Goal: Transaction & Acquisition: Purchase product/service

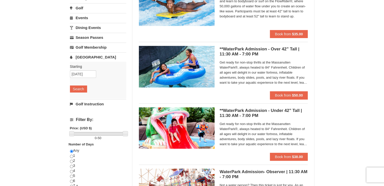
scroll to position [76, 0]
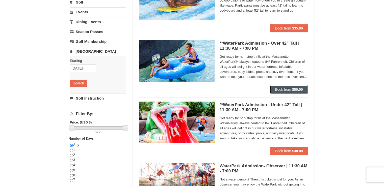
click at [297, 90] on strong "$50.00" at bounding box center [297, 90] width 11 height 4
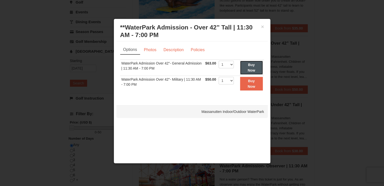
click at [252, 68] on strong "Buy Now" at bounding box center [252, 68] width 8 height 10
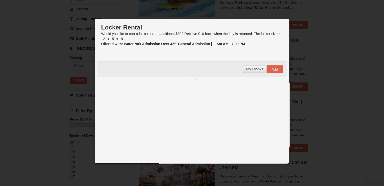
scroll to position [2, 0]
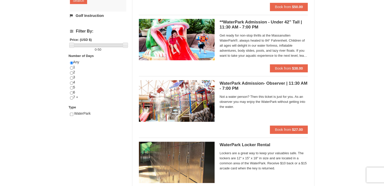
scroll to position [203, 0]
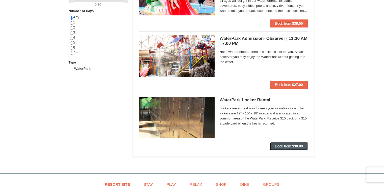
click at [300, 147] on strong "$30.00" at bounding box center [297, 146] width 11 height 4
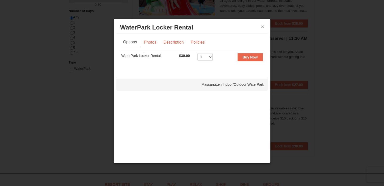
click at [262, 27] on button "×" at bounding box center [262, 26] width 3 height 5
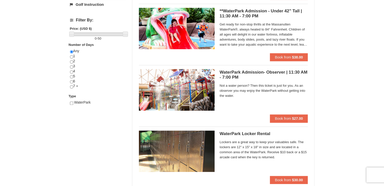
scroll to position [178, 0]
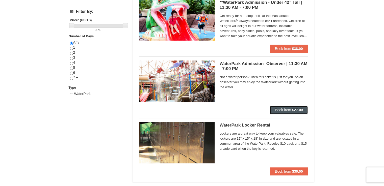
click at [295, 111] on strong "$27.00" at bounding box center [297, 110] width 11 height 4
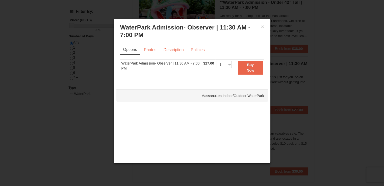
click at [261, 28] on h3 "WaterPark Admission- Observer | 11:30 AM - 7:00 PM Massanutten Indoor/Outdoor W…" at bounding box center [192, 31] width 144 height 15
click at [262, 27] on button "×" at bounding box center [262, 26] width 3 height 5
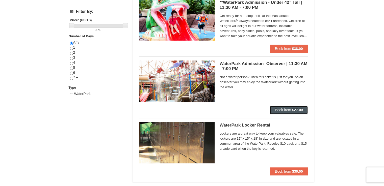
click at [299, 108] on strong "$27.00" at bounding box center [297, 110] width 11 height 4
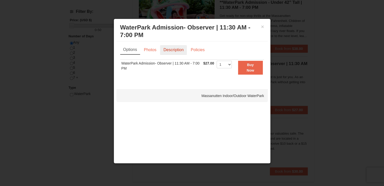
click at [166, 50] on link "Description" at bounding box center [173, 50] width 27 height 10
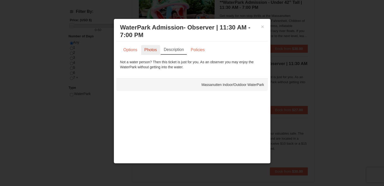
click at [150, 50] on link "Photos" at bounding box center [150, 50] width 19 height 10
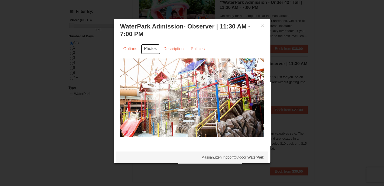
scroll to position [1, 0]
click at [194, 48] on link "Policies" at bounding box center [197, 49] width 20 height 10
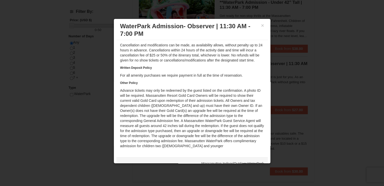
scroll to position [31, 0]
drag, startPoint x: 153, startPoint y: 126, endPoint x: 224, endPoint y: 126, distance: 71.4
click at [224, 126] on div "Written Cancellation Policy Cancellation and modifications can be made, as avai…" at bounding box center [192, 92] width 144 height 114
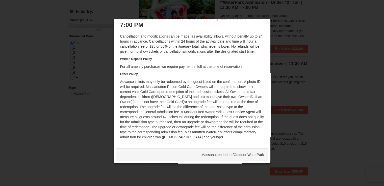
click at [291, 101] on div at bounding box center [192, 93] width 384 height 186
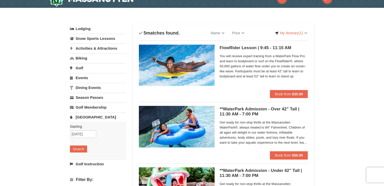
scroll to position [0, 0]
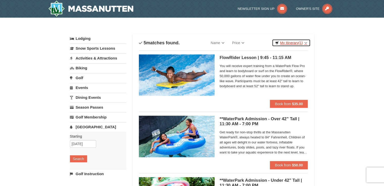
click at [300, 43] on span "(1)" at bounding box center [300, 43] width 4 height 4
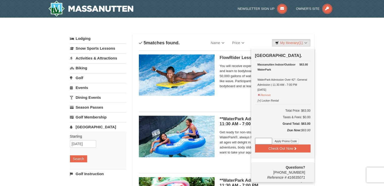
click at [290, 80] on div "Massanutten Indoor/Outdoor WaterPark WaterPark Admission Over 42"- General Admi…" at bounding box center [282, 77] width 50 height 30
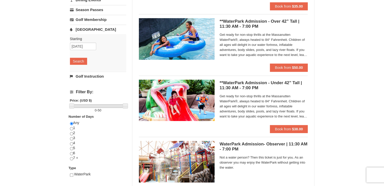
scroll to position [101, 0]
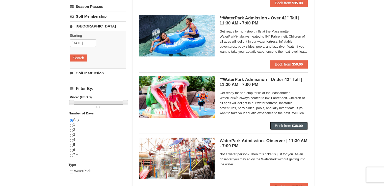
click at [296, 124] on strong "$38.00" at bounding box center [297, 126] width 11 height 4
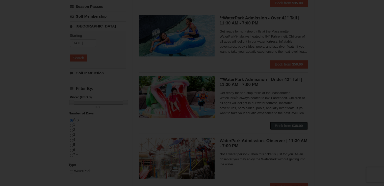
scroll to position [0, 0]
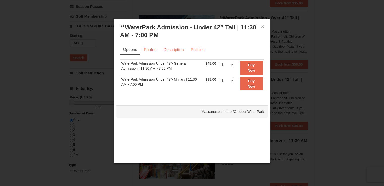
click at [263, 29] on button "×" at bounding box center [262, 26] width 3 height 5
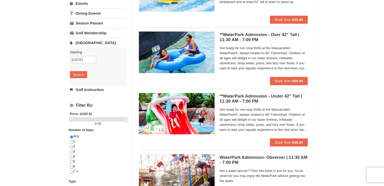
scroll to position [76, 0]
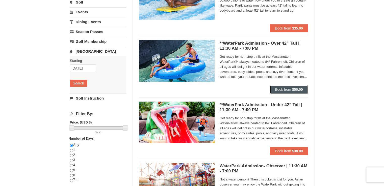
click at [289, 91] on span "Book from" at bounding box center [283, 90] width 16 height 4
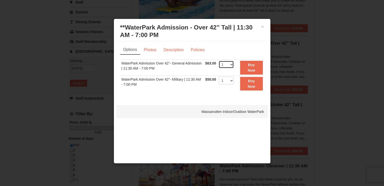
click at [231, 64] on select "1 2 3 4 5 6 7 8 9 10 11 12 13 14 15 16 17 18 19 20 21 22" at bounding box center [226, 65] width 15 height 8
select select "3"
click at [219, 61] on select "1 2 3 4 5 6 7 8 9 10 11 12 13 14 15 16 17 18 19 20 21 22" at bounding box center [226, 65] width 15 height 8
click at [246, 69] on button "Buy Now" at bounding box center [251, 68] width 23 height 14
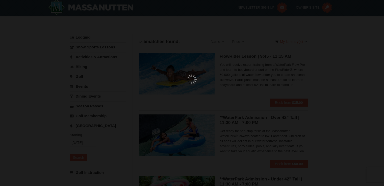
scroll to position [2, 0]
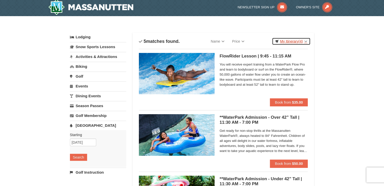
click at [293, 41] on link "My Itinerary (4)" at bounding box center [291, 42] width 38 height 8
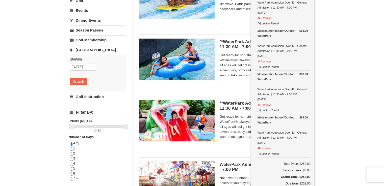
scroll to position [153, 0]
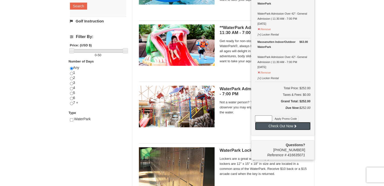
click at [303, 124] on button "Check Out Now" at bounding box center [283, 126] width 56 height 8
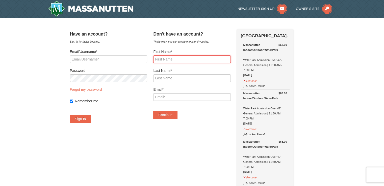
click at [181, 59] on input "First Name*" at bounding box center [191, 60] width 77 height 8
click at [121, 61] on input "Email/Username*" at bounding box center [108, 60] width 77 height 8
type input "itsmedtk@gmail.com"
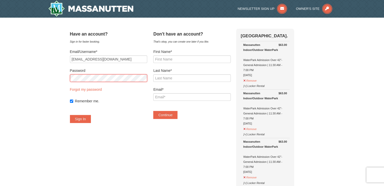
click at [70, 115] on button "Sign In" at bounding box center [80, 119] width 21 height 8
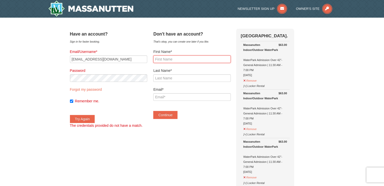
click at [196, 57] on input "First Name*" at bounding box center [191, 60] width 77 height 8
click at [186, 58] on input "Trishu" at bounding box center [191, 60] width 77 height 8
type input "Thrishu"
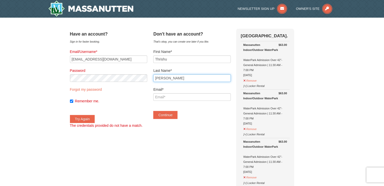
type input "Dasari"
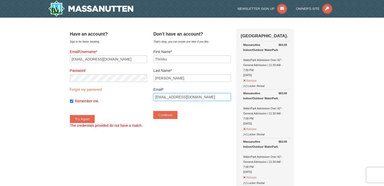
type input "[EMAIL_ADDRESS][DOMAIN_NAME]"
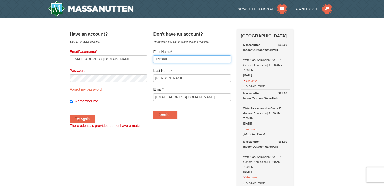
click at [186, 58] on input "Thrishu" at bounding box center [191, 60] width 77 height 8
type input "Trishu"
click at [174, 115] on button "Continue" at bounding box center [165, 115] width 24 height 8
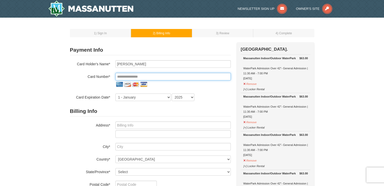
click at [148, 75] on input "tel" at bounding box center [172, 77] width 115 height 8
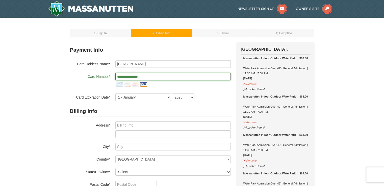
type input "**********"
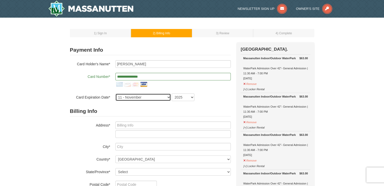
select select "12"
select select "2029"
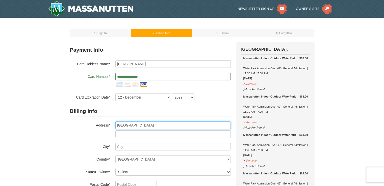
type input "22825 Queensbridge Dr"
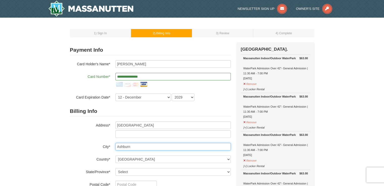
type input "Ashburn"
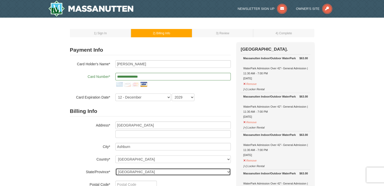
select select "VA"
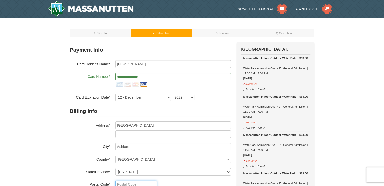
scroll to position [2, 0]
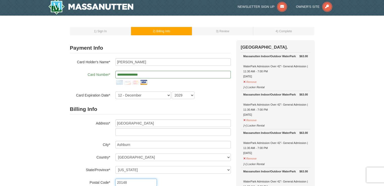
type input "20148"
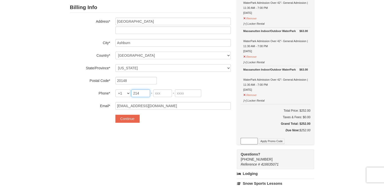
type input "214"
type input "499"
type input "0416"
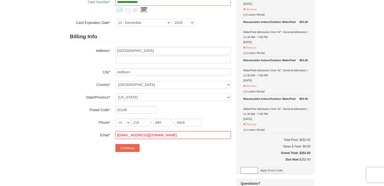
scroll to position [28, 0]
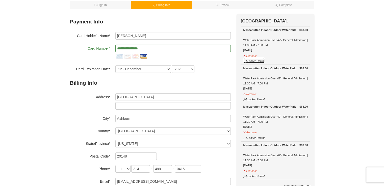
click at [257, 62] on button "[+] Locker Rental" at bounding box center [253, 60] width 21 height 6
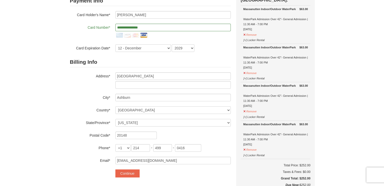
scroll to position [3, 0]
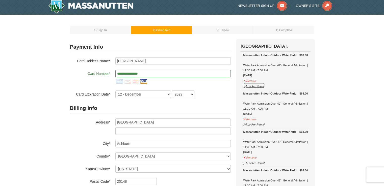
click at [254, 87] on button "[+] Locker Rental" at bounding box center [253, 86] width 21 height 6
click at [244, 86] on button "[+] Locker Rental" at bounding box center [253, 86] width 21 height 6
click at [244, 87] on button "[+] Locker Rental" at bounding box center [253, 86] width 21 height 6
click at [255, 124] on button "[+] Locker Rental" at bounding box center [253, 124] width 21 height 6
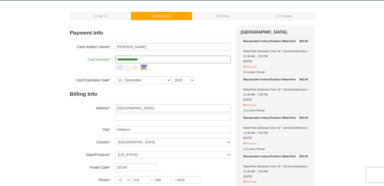
scroll to position [0, 0]
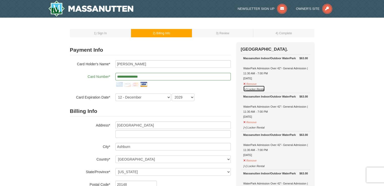
click at [257, 90] on button "[+] Locker Rental" at bounding box center [253, 89] width 21 height 6
click at [262, 89] on button "[+] Locker Rental" at bounding box center [253, 89] width 21 height 6
click at [252, 90] on button "[+] Locker Rental" at bounding box center [253, 89] width 21 height 6
click at [261, 89] on button "[+] Locker Rental" at bounding box center [253, 89] width 21 height 6
click at [262, 88] on button "[+] Locker Rental" at bounding box center [253, 89] width 21 height 6
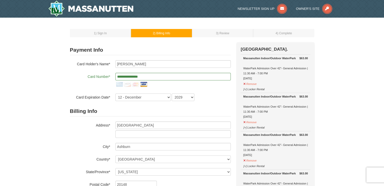
scroll to position [76, 0]
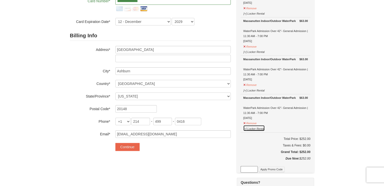
click at [254, 128] on button "[+] Locker Rental" at bounding box center [253, 128] width 21 height 6
click at [251, 90] on button "[+] Locker Rental" at bounding box center [253, 90] width 21 height 6
click at [248, 53] on button "[+] Locker Rental" at bounding box center [253, 51] width 21 height 6
click at [245, 52] on button "[+] Locker Rental" at bounding box center [253, 51] width 21 height 6
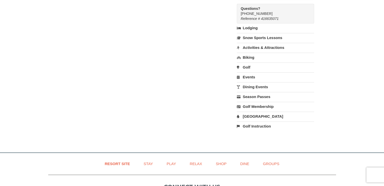
scroll to position [252, 0]
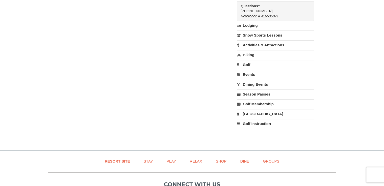
click at [257, 113] on link "Water Park" at bounding box center [275, 113] width 77 height 9
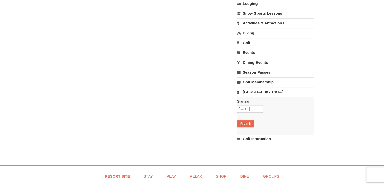
scroll to position [303, 0]
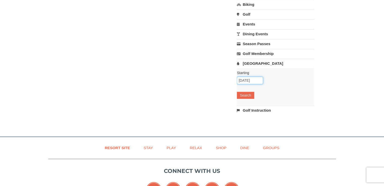
click at [253, 79] on input "10/10/2025" at bounding box center [250, 81] width 26 height 8
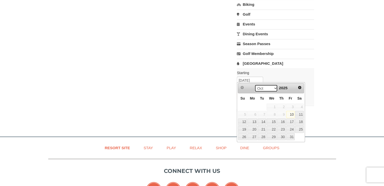
click at [271, 87] on select "Oct Nov Dec" at bounding box center [265, 89] width 23 height 8
click at [301, 115] on link "11" at bounding box center [299, 114] width 9 height 7
type input "[DATE]"
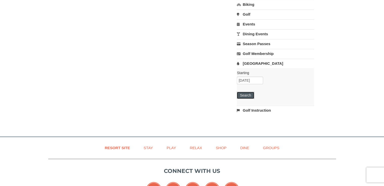
click at [249, 95] on button "Search" at bounding box center [245, 95] width 17 height 7
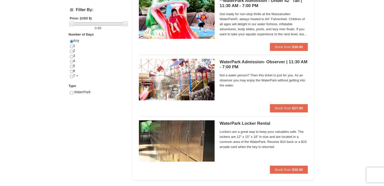
scroll to position [202, 0]
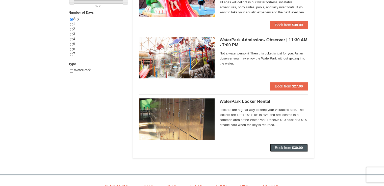
click at [295, 148] on strong "$30.00" at bounding box center [297, 148] width 11 height 4
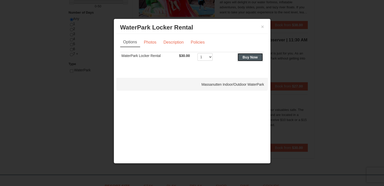
click at [249, 58] on strong "Buy Now" at bounding box center [250, 57] width 15 height 4
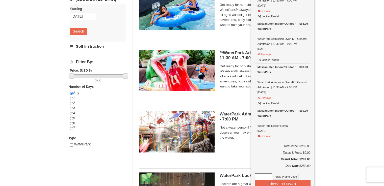
scroll to position [203, 0]
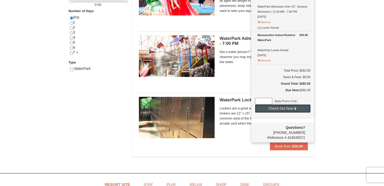
click at [288, 107] on button "Check Out Now" at bounding box center [283, 109] width 56 height 8
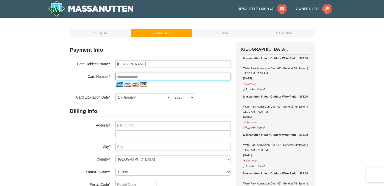
click at [168, 76] on input "tel" at bounding box center [172, 77] width 115 height 8
click at [165, 78] on input "tel" at bounding box center [172, 77] width 115 height 8
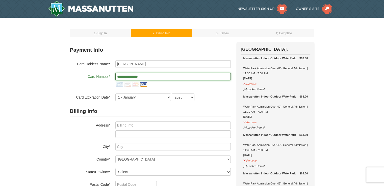
type input "**********"
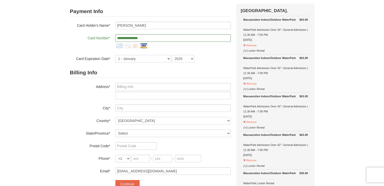
scroll to position [50, 0]
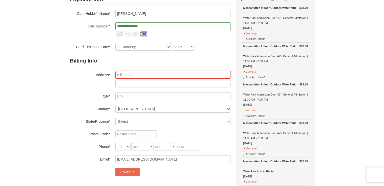
click at [171, 75] on input "text" at bounding box center [172, 75] width 115 height 8
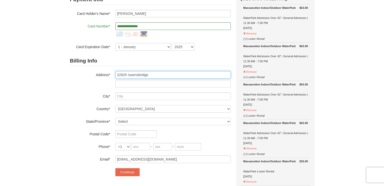
type input "22825 !ueensbridge"
type input "[GEOGRAPHIC_DATA]"
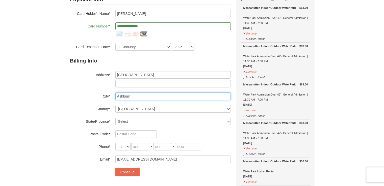
type input "Ashburn"
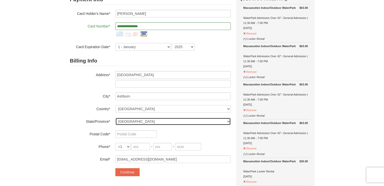
select select "VA"
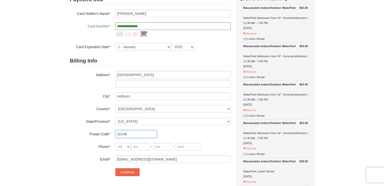
type input "20148"
type input "214"
type input "499"
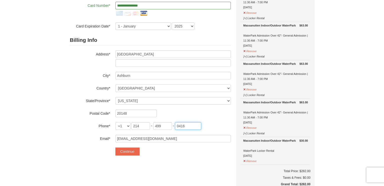
scroll to position [101, 0]
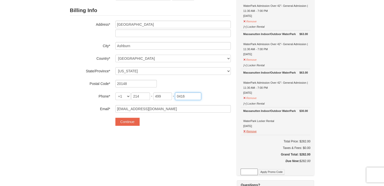
type input "0416"
click at [256, 131] on button "Remove" at bounding box center [250, 131] width 14 height 6
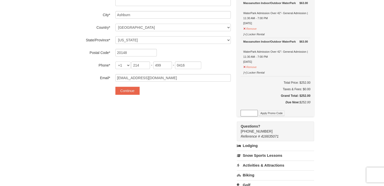
scroll to position [177, 0]
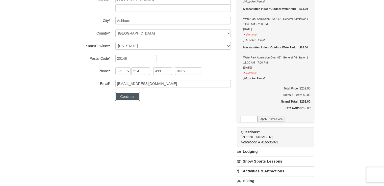
click at [130, 98] on button "Continue" at bounding box center [127, 97] width 24 height 8
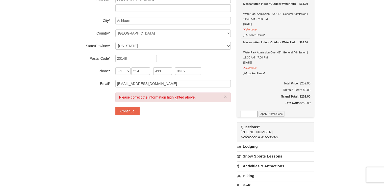
scroll to position [56, 0]
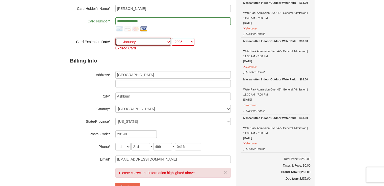
click at [153, 42] on select "1 - January 2 - February 3 - March 4 - April 5 - May 6 - June 7 - July 8 - Augu…" at bounding box center [143, 42] width 56 height 8
select select "12"
click at [115, 38] on select "1 - January 2 - February 3 - March 4 - April 5 - May 6 - June 7 - July 8 - Augu…" at bounding box center [143, 42] width 56 height 8
click at [186, 43] on select "2025 2026 2027 2028 2029 2030 2031 2032 2033 2034" at bounding box center [183, 42] width 23 height 8
select select "2029"
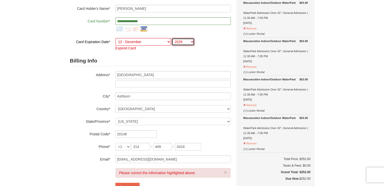
click at [172, 38] on select "2025 2026 2027 2028 2029 2030 2031 2032 2033 2034" at bounding box center [183, 42] width 23 height 8
click at [71, 95] on label "City*" at bounding box center [90, 96] width 40 height 6
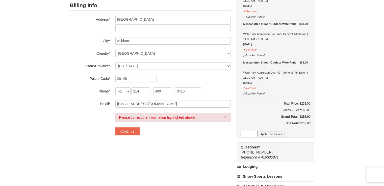
scroll to position [157, 0]
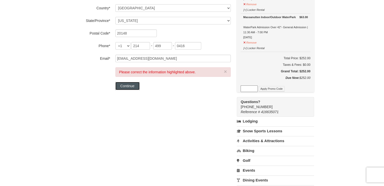
click at [128, 84] on button "Continue" at bounding box center [127, 86] width 24 height 8
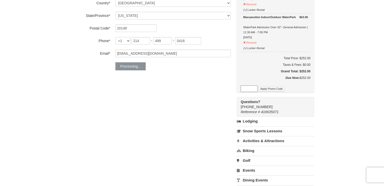
scroll to position [151, 0]
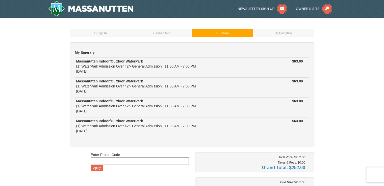
drag, startPoint x: 79, startPoint y: 70, endPoint x: 119, endPoint y: 72, distance: 40.4
click at [119, 72] on div "Massanutten Indoor/Outdoor WaterPark (1) WaterPark Admission Over 42"- General …" at bounding box center [164, 66] width 176 height 15
click at [122, 72] on div "Massanutten Indoor/Outdoor WaterPark (1) WaterPark Admission Over 42"- General …" at bounding box center [164, 66] width 176 height 15
click at [64, 79] on div "1 ) Sign In 2 ) Billing Info 3 ) Review ) Complete ×" at bounding box center [192, 141] width 384 height 247
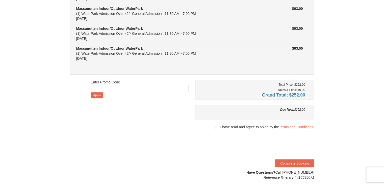
scroll to position [76, 0]
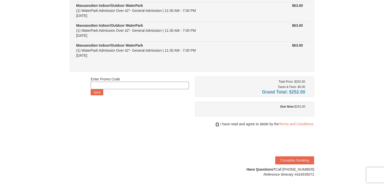
click at [216, 124] on input "checkbox" at bounding box center [217, 125] width 3 height 4
checkbox input "true"
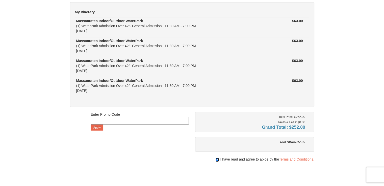
scroll to position [0, 0]
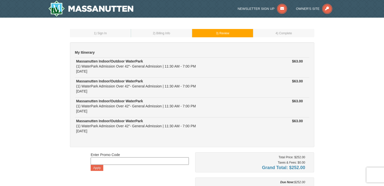
drag, startPoint x: 99, startPoint y: 113, endPoint x: 74, endPoint y: 116, distance: 25.0
click at [74, 116] on div "My Itinerary Massanutten Indoor/Outdoor WaterPark (1) WaterPark Admission Over …" at bounding box center [192, 94] width 244 height 105
click at [52, 110] on div "1 ) Sign In 2 ) Billing Info 3 ) Review ) Complete ×" at bounding box center [192, 141] width 384 height 247
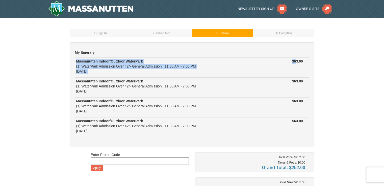
drag, startPoint x: 294, startPoint y: 64, endPoint x: 342, endPoint y: 110, distance: 66.6
click at [328, 108] on div "1 ) Sign In 2 ) Billing Info 3 ) Review ) Complete ×" at bounding box center [192, 141] width 384 height 247
click at [342, 110] on div "1 ) Sign In 2 ) Billing Info 3 ) Review ) Complete ×" at bounding box center [192, 141] width 384 height 247
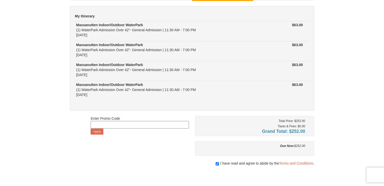
scroll to position [25, 0]
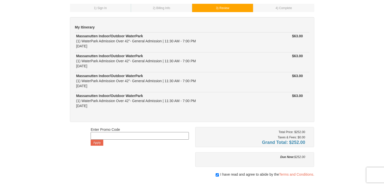
drag, startPoint x: 76, startPoint y: 48, endPoint x: 99, endPoint y: 48, distance: 22.2
click at [99, 48] on div "Massanutten Indoor/Outdoor WaterPark (1) WaterPark Admission Over 42"- General …" at bounding box center [164, 41] width 176 height 15
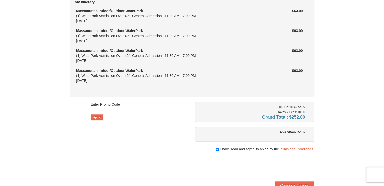
scroll to position [101, 0]
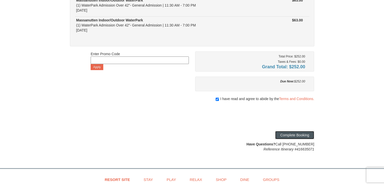
click at [300, 135] on button "Complete Booking" at bounding box center [294, 135] width 39 height 8
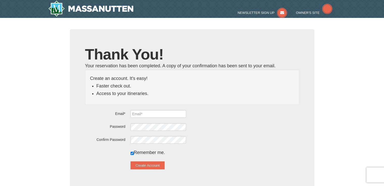
type input "[EMAIL_ADDRESS][DOMAIN_NAME]"
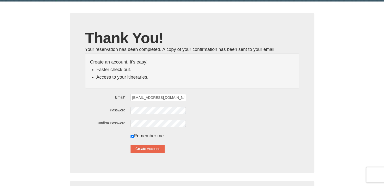
scroll to position [25, 0]
